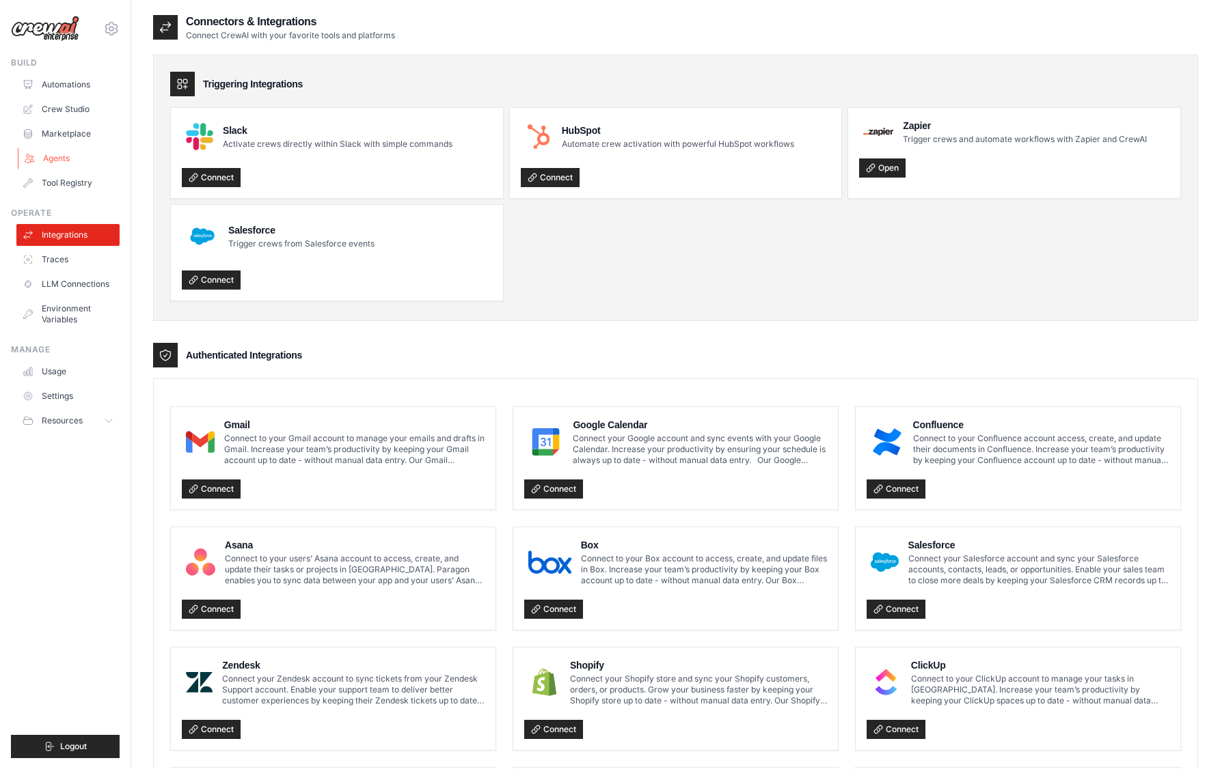
click at [68, 165] on link "Agents" at bounding box center [69, 159] width 103 height 22
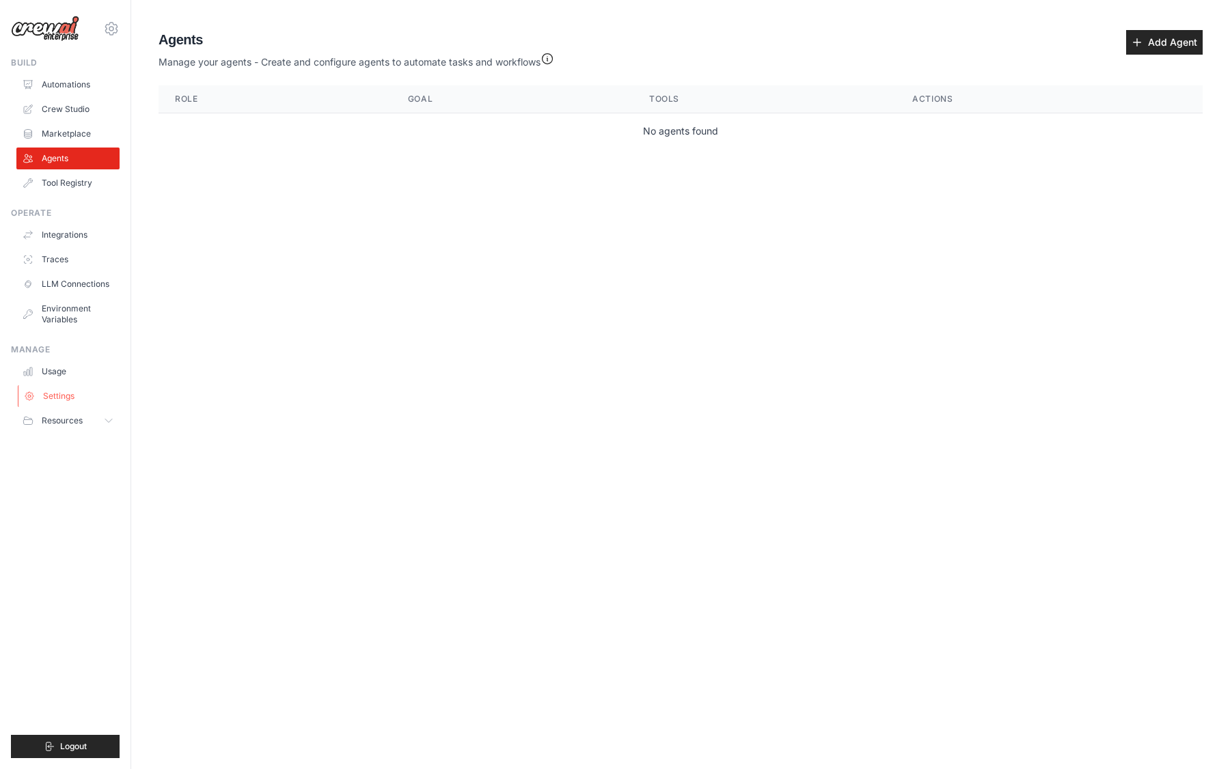
click at [68, 392] on link "Settings" at bounding box center [69, 396] width 103 height 22
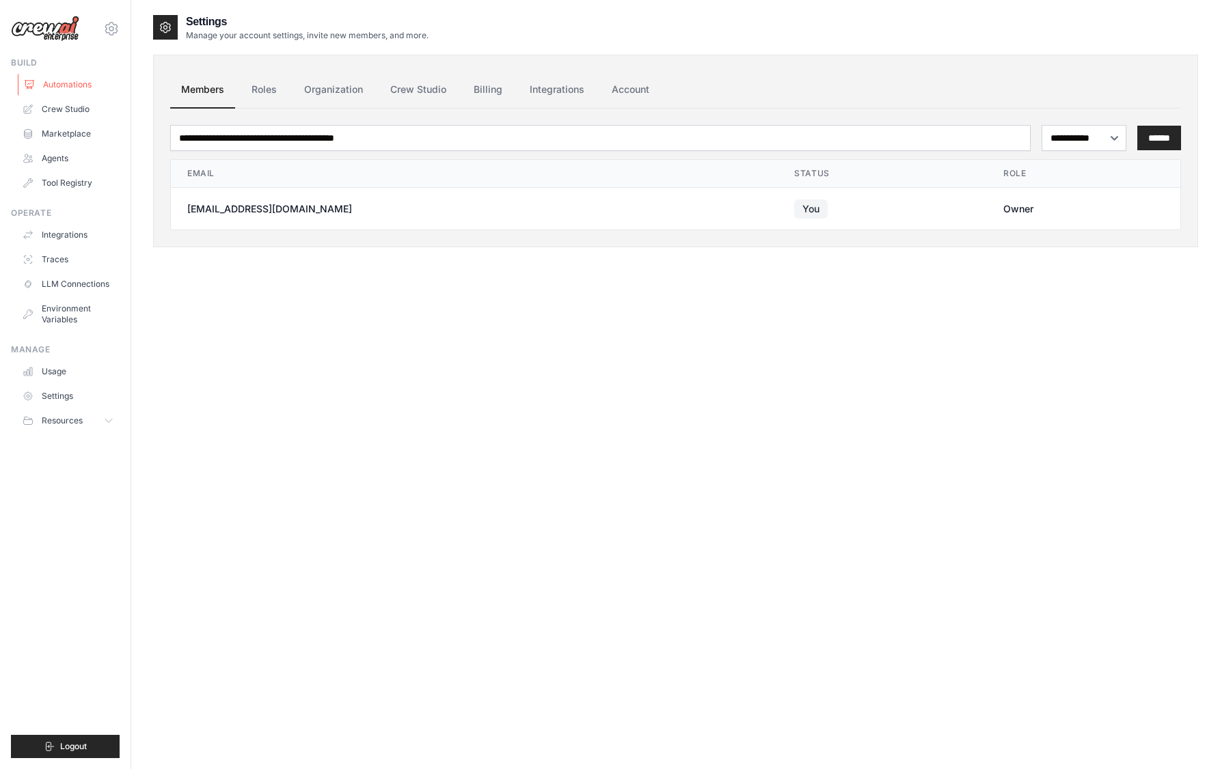
click at [98, 83] on link "Automations" at bounding box center [69, 85] width 103 height 22
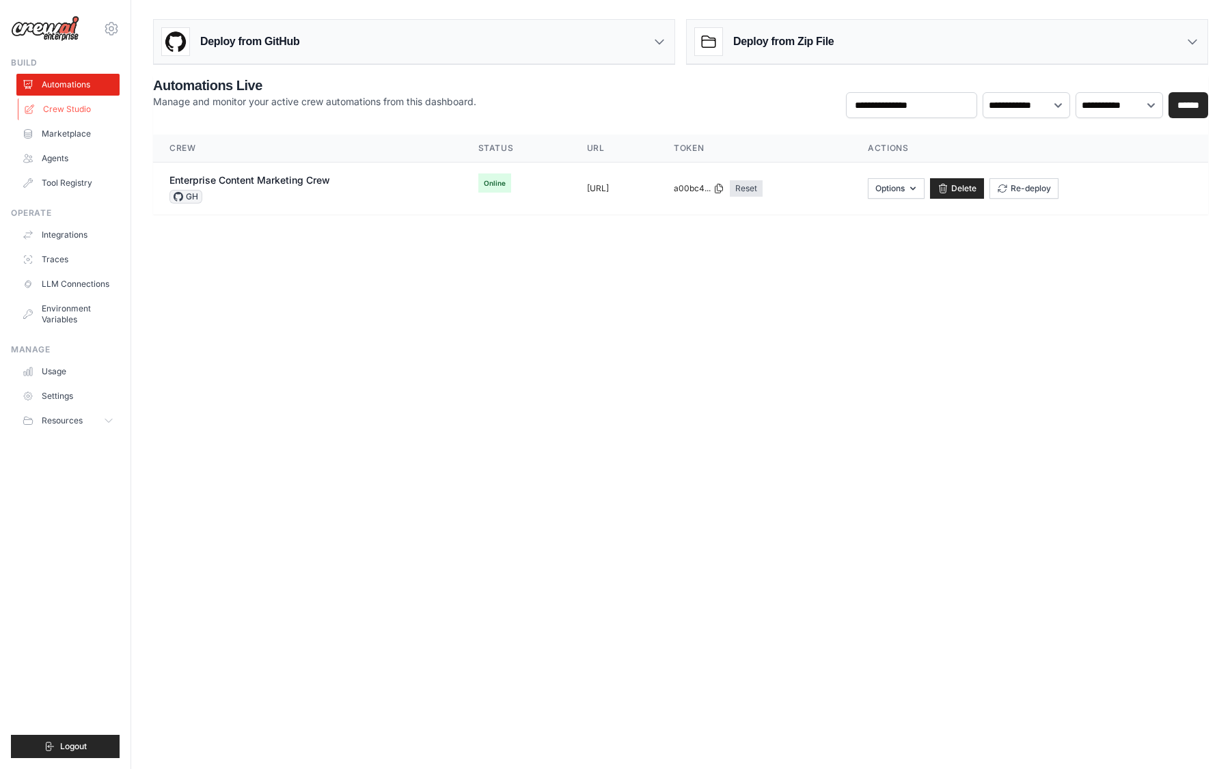
click at [89, 109] on link "Crew Studio" at bounding box center [69, 109] width 103 height 22
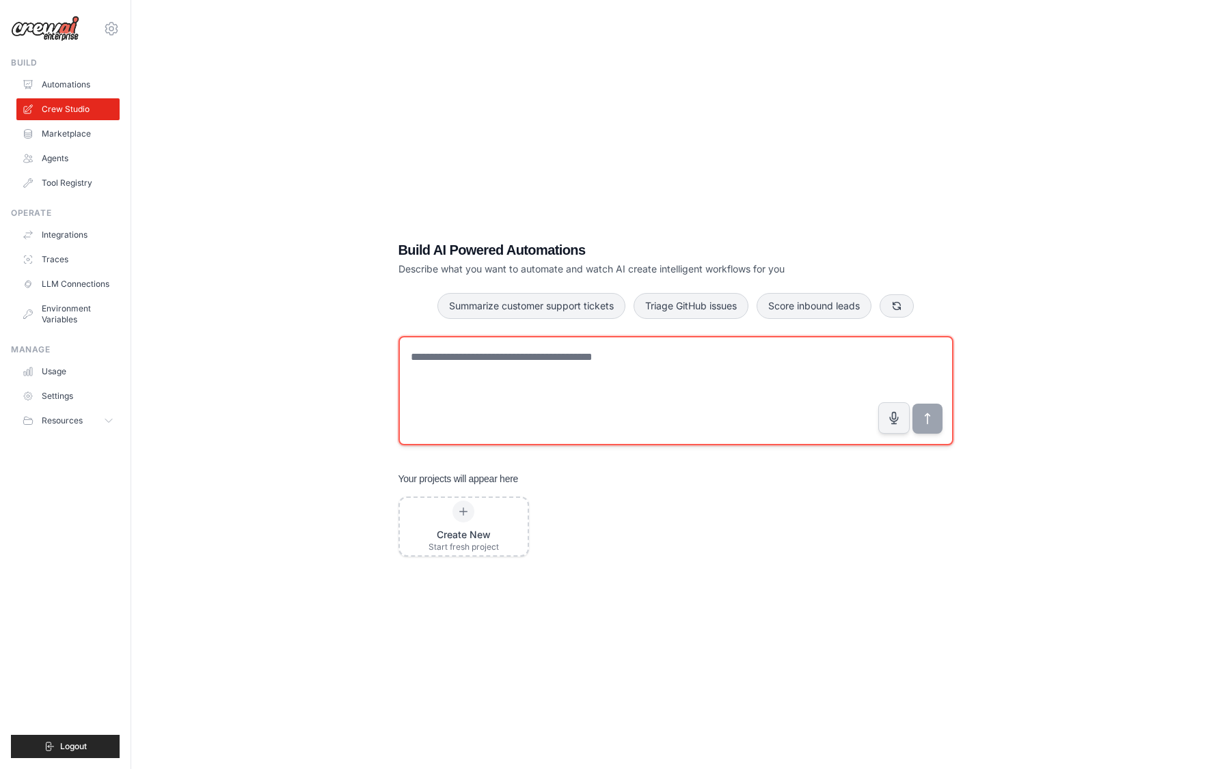
click at [508, 380] on textarea at bounding box center [675, 390] width 555 height 109
type textarea "**********"
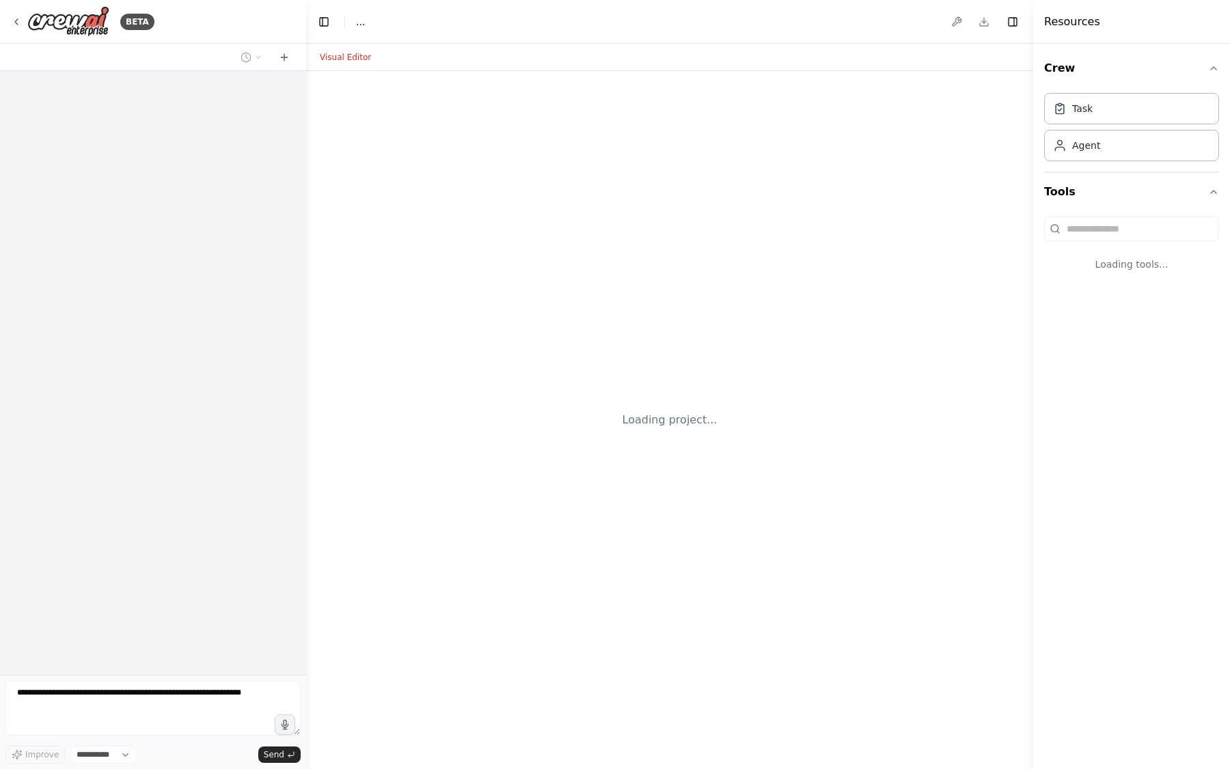
select select "****"
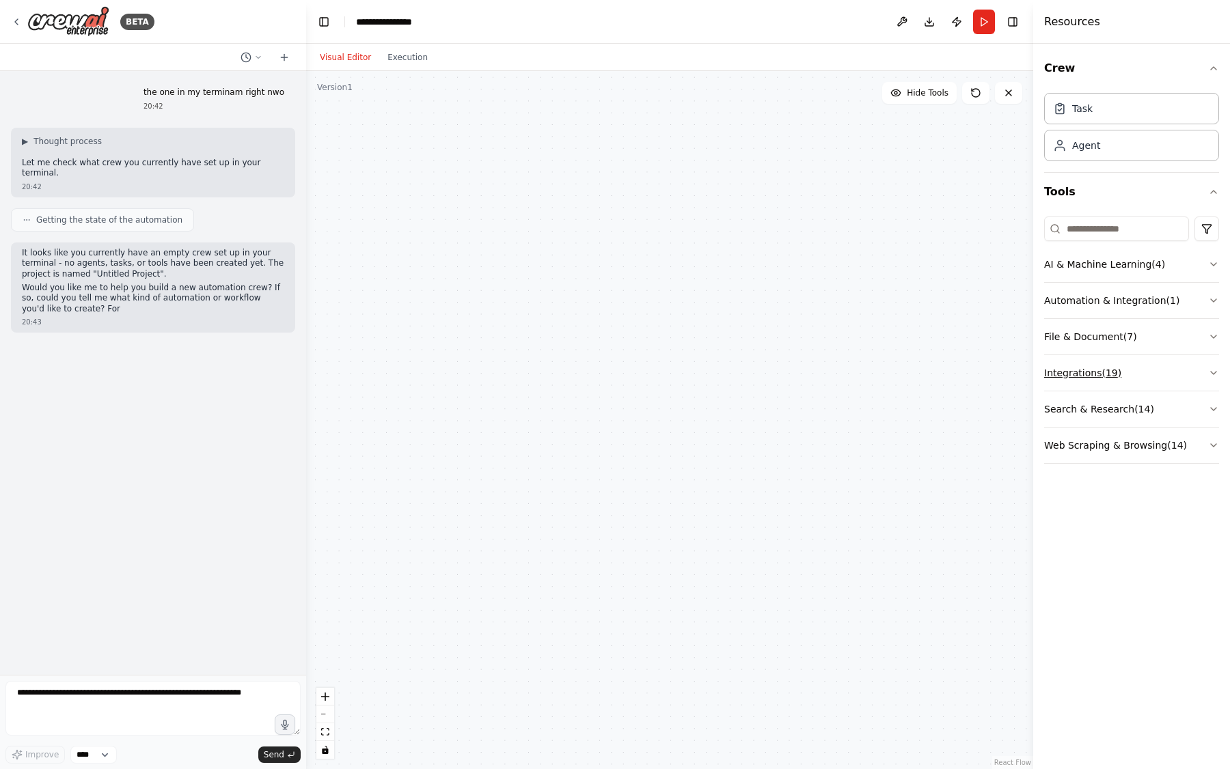
click at [1099, 379] on button "Integrations ( 19 )" at bounding box center [1131, 373] width 175 height 36
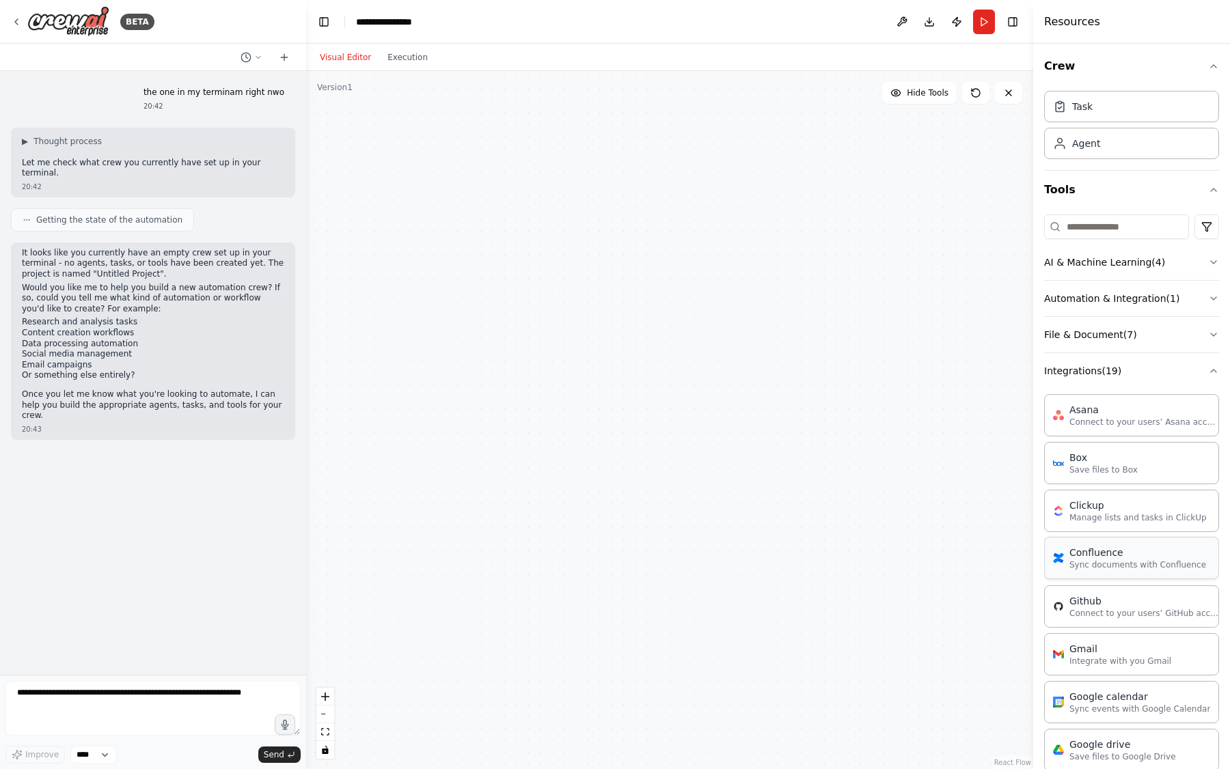
scroll to position [1, 0]
click at [1180, 334] on button "File & Document ( 7 )" at bounding box center [1131, 336] width 175 height 36
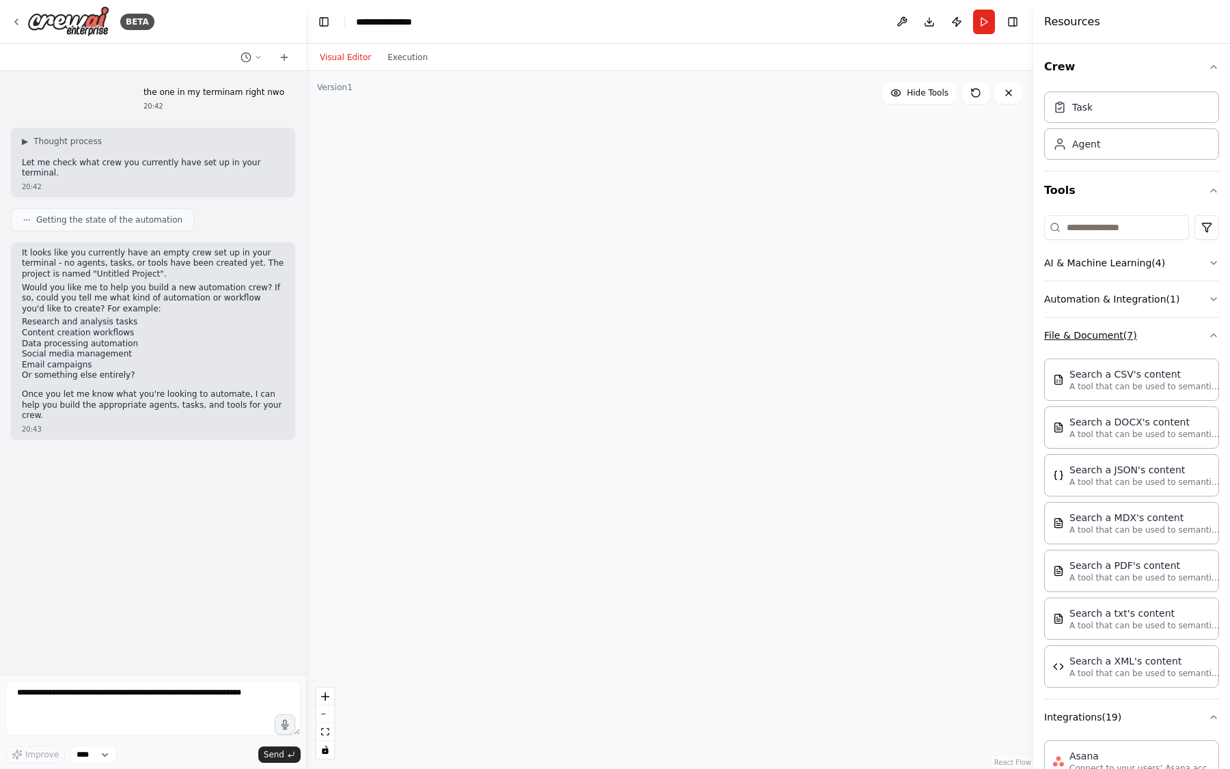
click at [1180, 334] on button "File & Document ( 7 )" at bounding box center [1131, 336] width 175 height 36
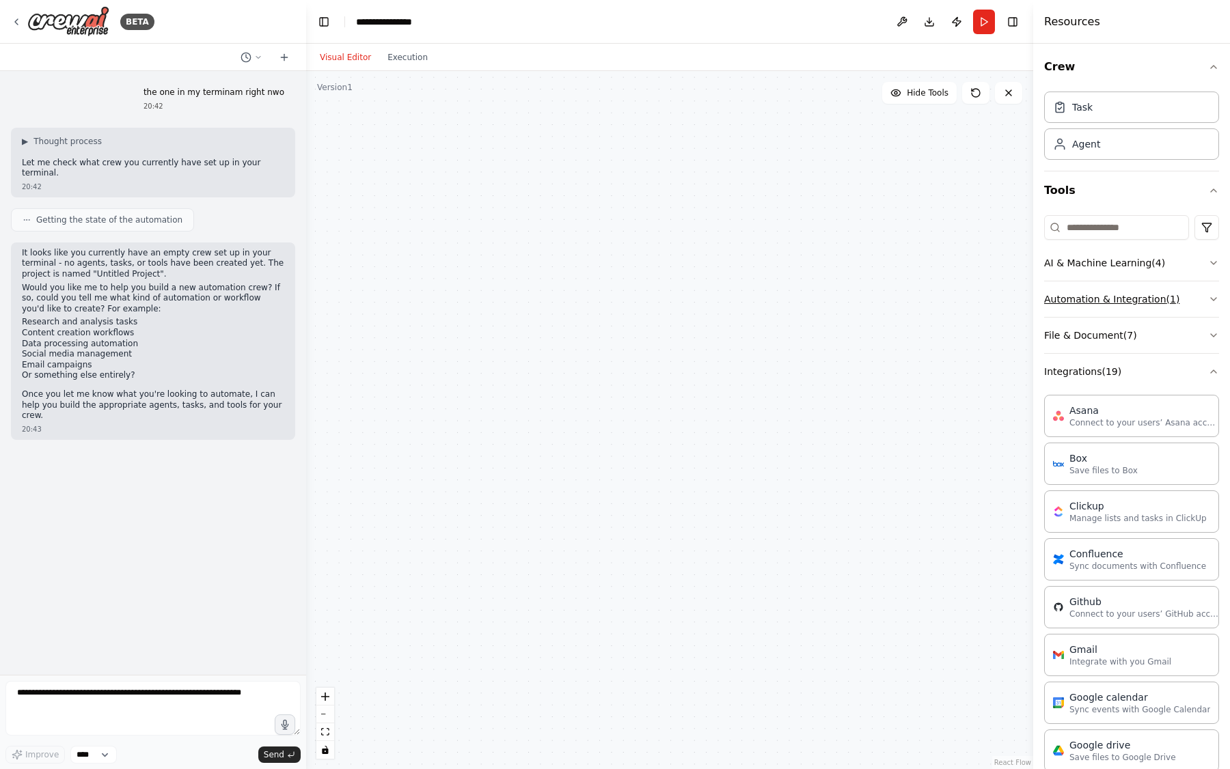
click at [1193, 296] on button "Automation & Integration ( 1 )" at bounding box center [1131, 300] width 175 height 36
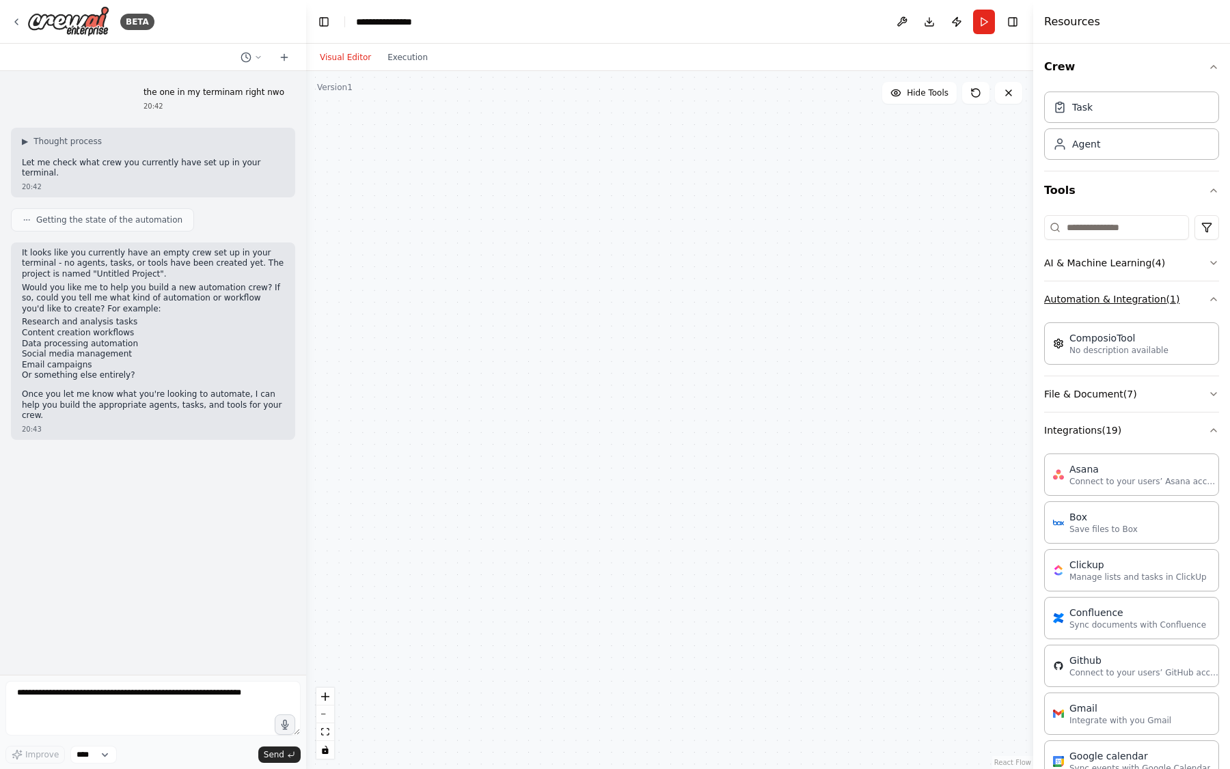
click at [1193, 296] on button "Automation & Integration ( 1 )" at bounding box center [1131, 300] width 175 height 36
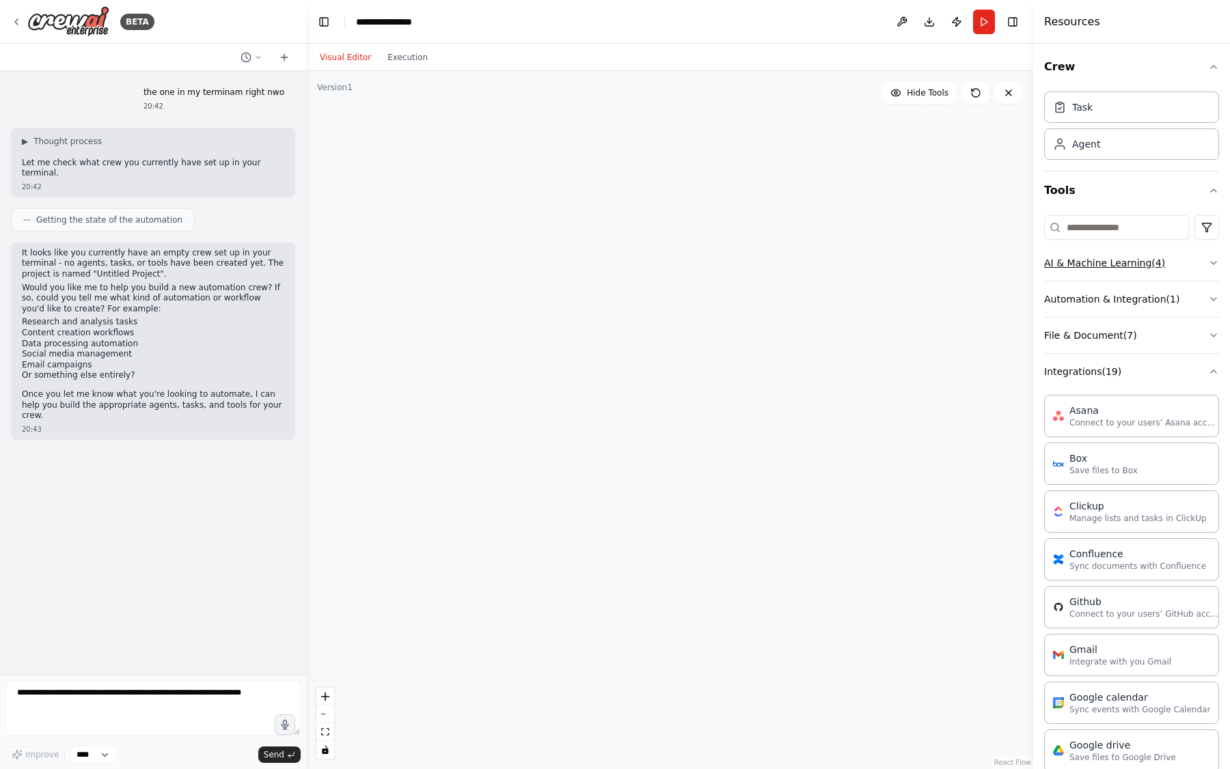
click at [1190, 271] on button "AI & Machine Learning ( 4 )" at bounding box center [1131, 263] width 175 height 36
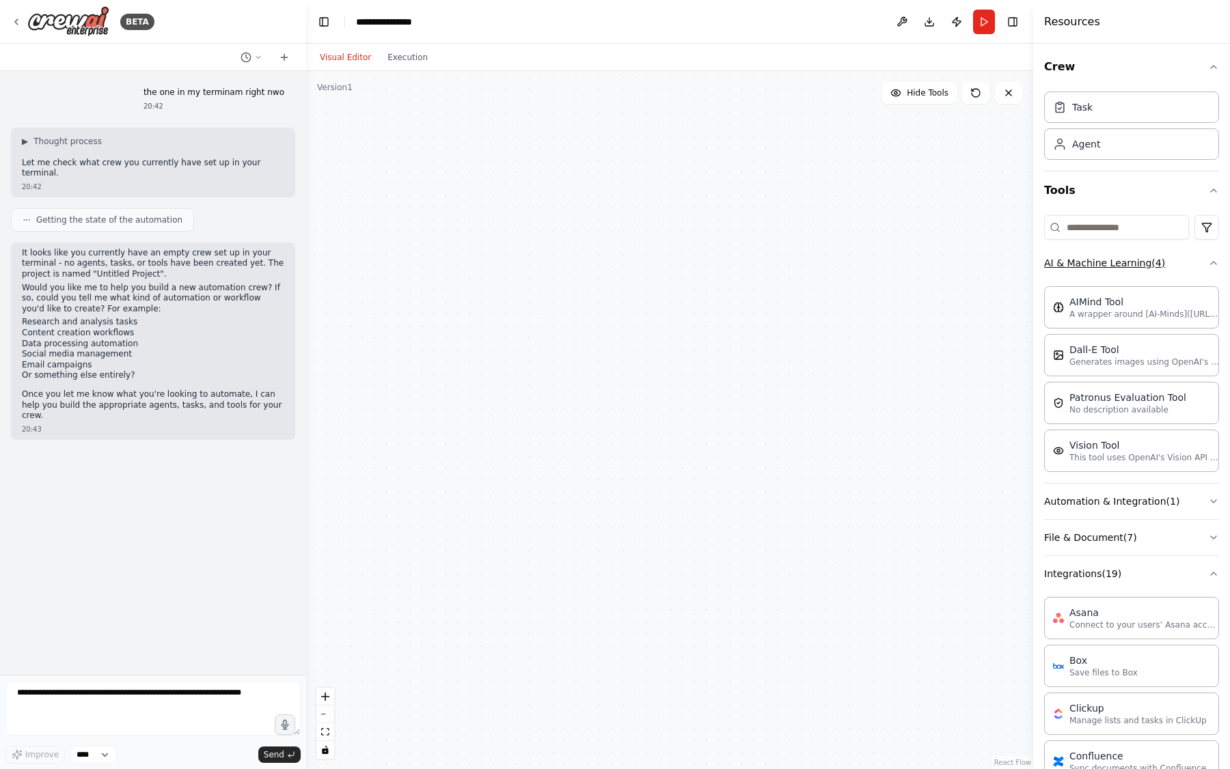
click at [1208, 262] on icon "button" at bounding box center [1213, 263] width 11 height 11
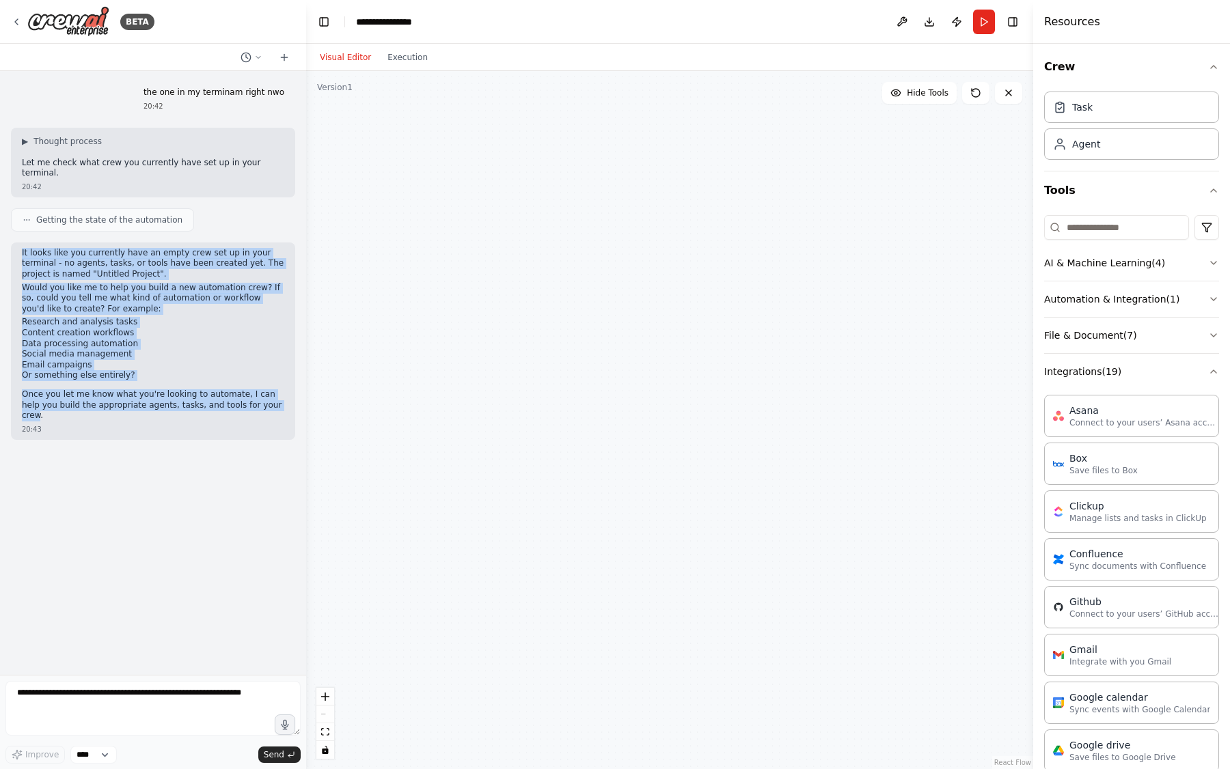
drag, startPoint x: 266, startPoint y: 396, endPoint x: 20, endPoint y: 240, distance: 291.2
click at [20, 243] on div "It looks like you currently have an empty crew set up in your terminal - no age…" at bounding box center [153, 341] width 284 height 197
copy div "It looks like you currently have an empty crew set up in your terminal - no age…"
click at [133, 293] on p "Would you like me to help you build a new automation crew? If so, could you tel…" at bounding box center [153, 299] width 262 height 32
drag, startPoint x: 271, startPoint y: 396, endPoint x: 21, endPoint y: 245, distance: 291.8
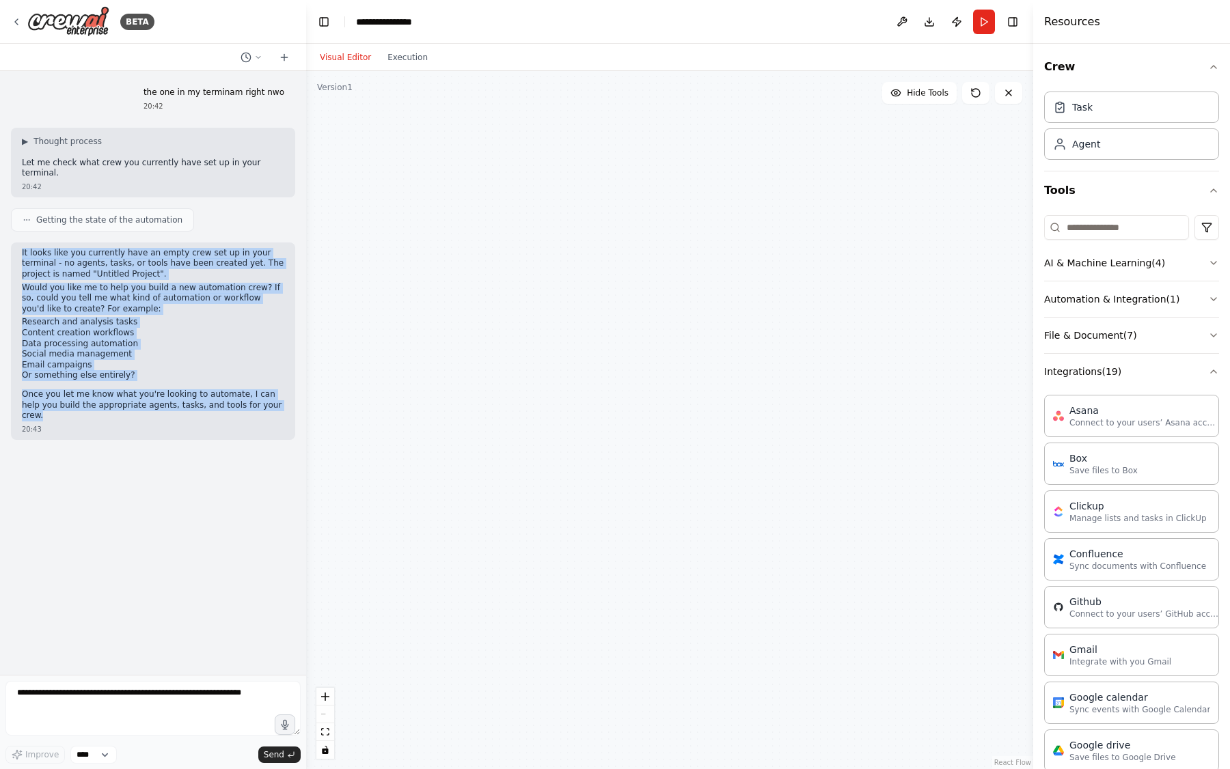
click at [22, 248] on div "It looks like you currently have an empty crew set up in your terminal - no age…" at bounding box center [153, 335] width 262 height 174
copy div "It looks like you currently have an empty crew set up in your terminal - no age…"
click at [188, 317] on li "Research and analysis tasks" at bounding box center [153, 322] width 262 height 11
drag, startPoint x: 23, startPoint y: 243, endPoint x: 271, endPoint y: 397, distance: 292.2
click at [271, 397] on div "It looks like you currently have an empty crew set up in your terminal - no age…" at bounding box center [153, 335] width 262 height 174
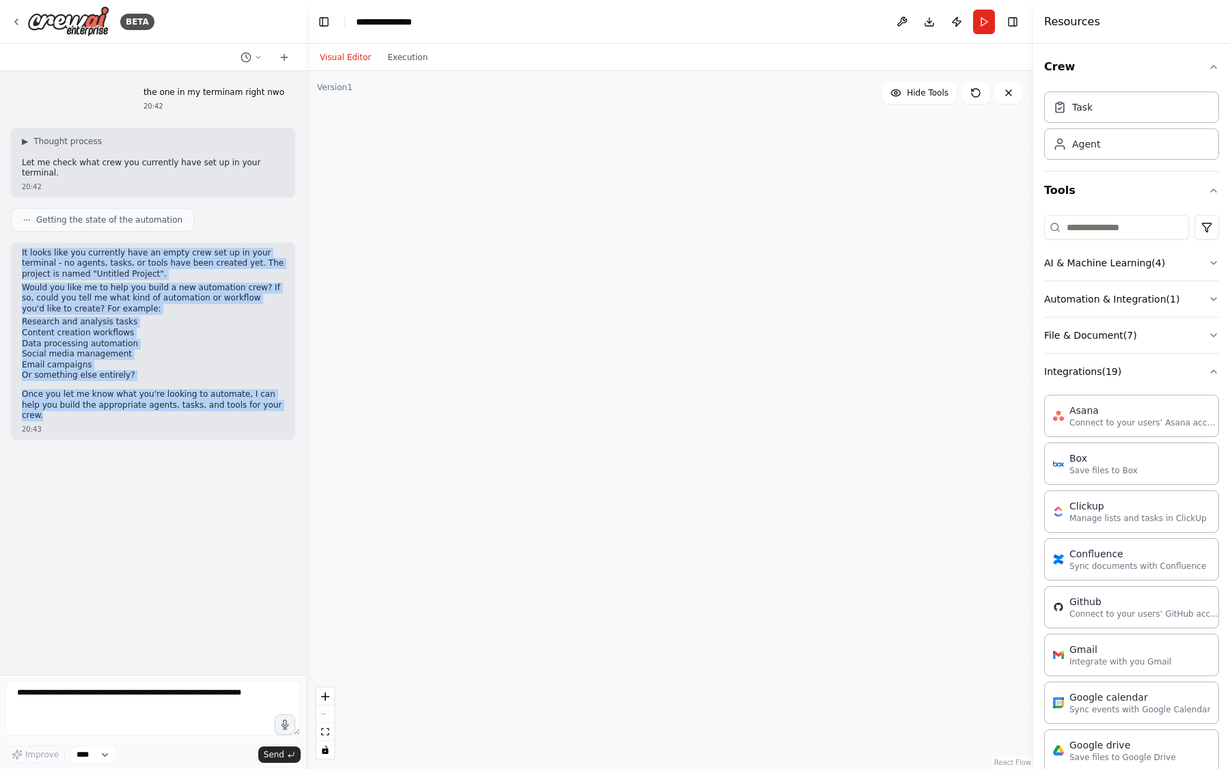
copy div "It looks like you currently have an empty crew set up in your terminal - no age…"
